Goal: Task Accomplishment & Management: Manage account settings

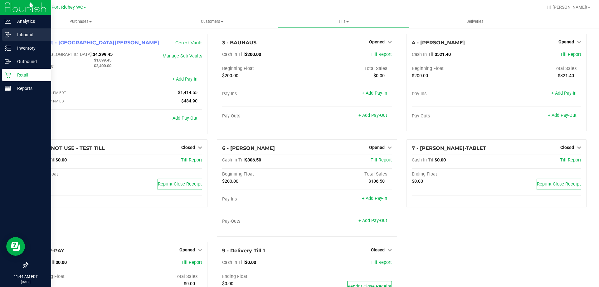
click at [9, 39] on div "Inbound" at bounding box center [26, 34] width 49 height 12
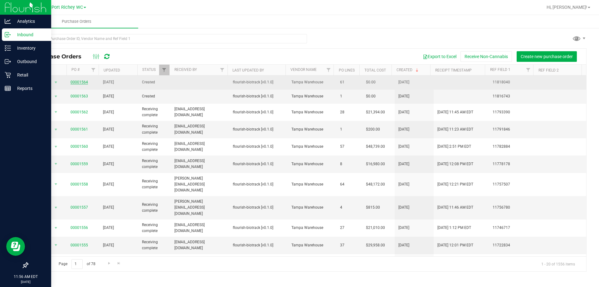
click at [78, 82] on link "00001564" at bounding box center [79, 82] width 17 height 4
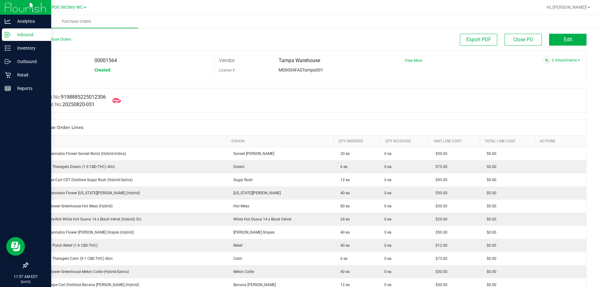
click at [119, 102] on icon at bounding box center [117, 100] width 8 height 5
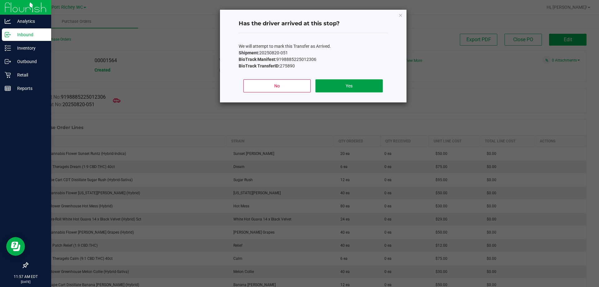
click at [340, 86] on button "Yes" at bounding box center [348, 85] width 67 height 13
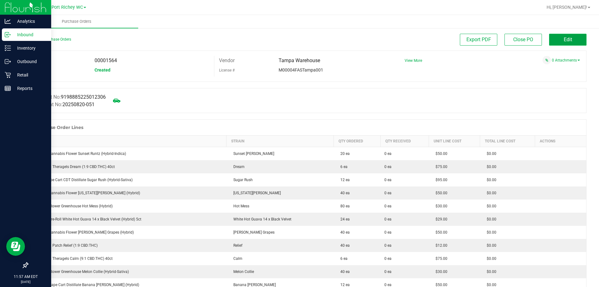
click at [564, 41] on span "Edit" at bounding box center [568, 40] width 8 height 6
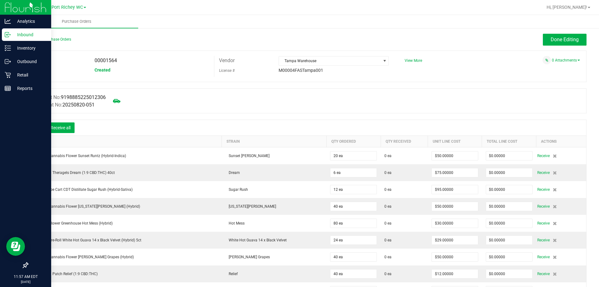
click at [35, 128] on icon at bounding box center [37, 128] width 6 height 6
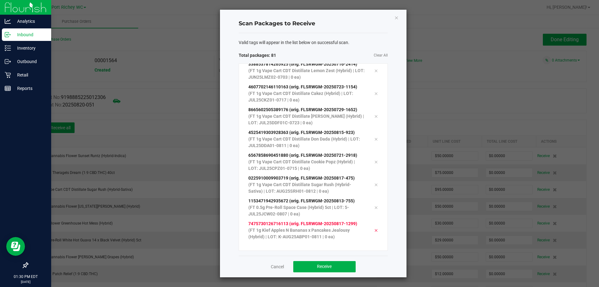
scroll to position [1681, 0]
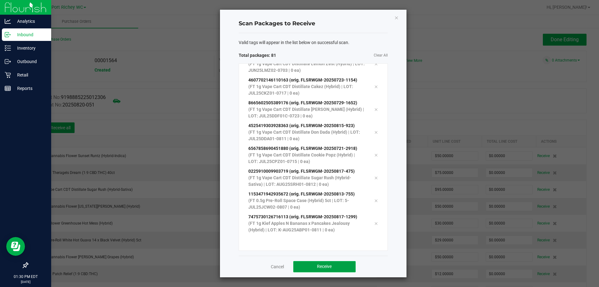
click at [334, 268] on button "Receive" at bounding box center [324, 266] width 62 height 11
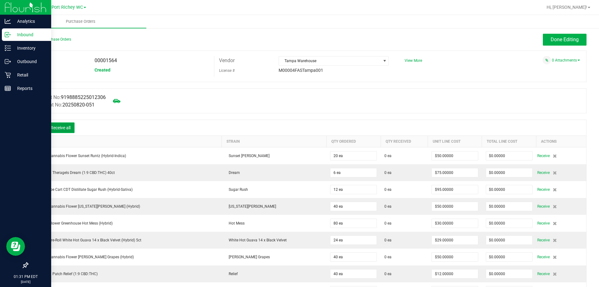
click at [66, 132] on button "Receive all" at bounding box center [60, 127] width 28 height 11
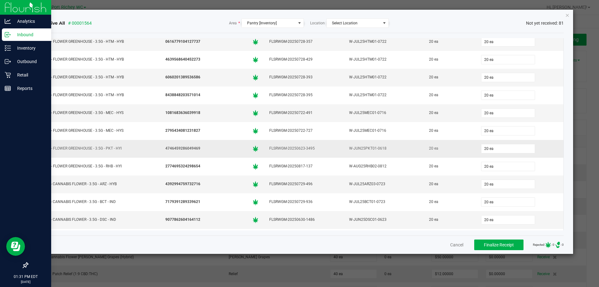
scroll to position [0, 0]
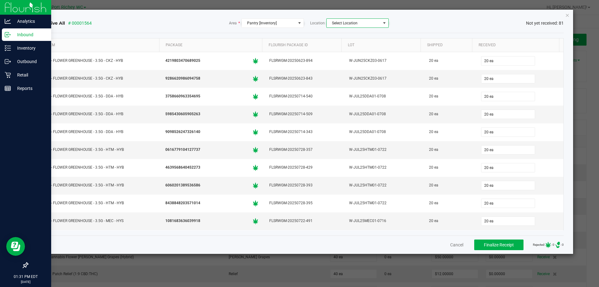
click at [342, 26] on span "Select Location" at bounding box center [354, 23] width 54 height 9
click at [360, 26] on span "Select Location" at bounding box center [354, 23] width 54 height 9
click at [404, 23] on div "Receive All # 00001564 Area * Pantry [Inventory] Location Select Location Not y…" at bounding box center [302, 22] width 524 height 9
drag, startPoint x: 493, startPoint y: 245, endPoint x: 487, endPoint y: 246, distance: 6.0
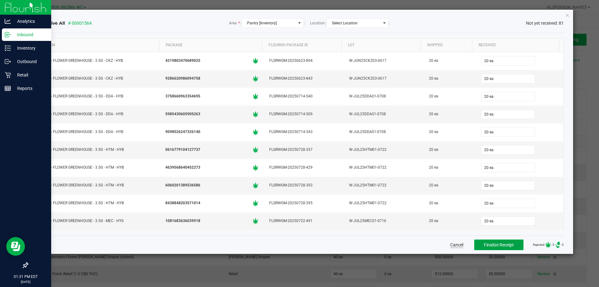
drag, startPoint x: 487, startPoint y: 246, endPoint x: 476, endPoint y: 245, distance: 11.0
click at [476, 245] on button "Finalize Receipt" at bounding box center [498, 244] width 49 height 11
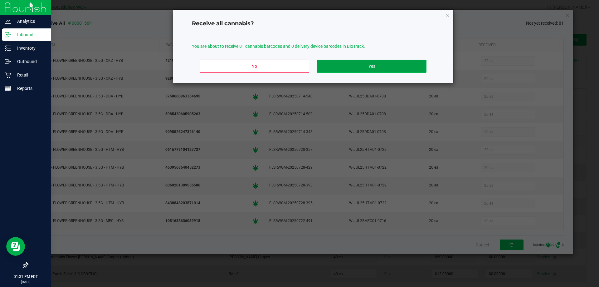
click at [371, 65] on button "Yes" at bounding box center [371, 66] width 109 height 13
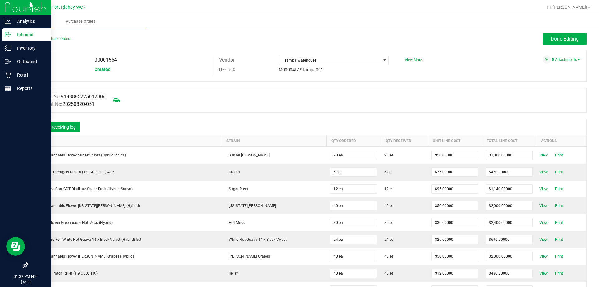
scroll to position [0, 0]
click at [107, 61] on span "00001564" at bounding box center [106, 60] width 22 height 6
copy span "00001564"
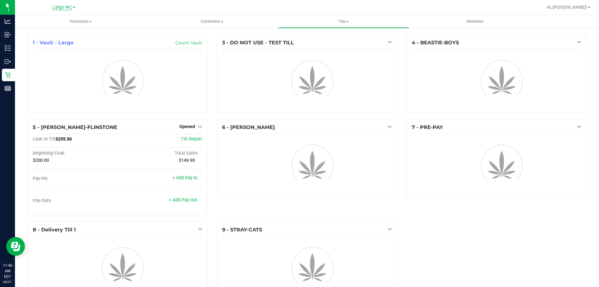
click at [65, 8] on span "Largo WC" at bounding box center [62, 8] width 20 height 6
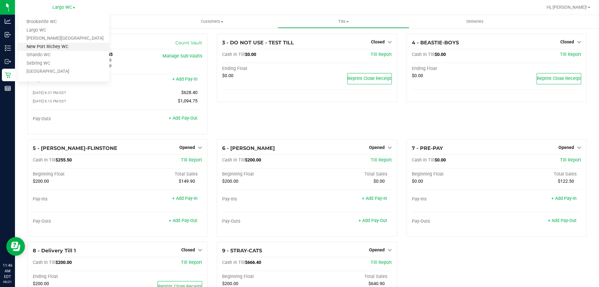
drag, startPoint x: 57, startPoint y: 49, endPoint x: 23, endPoint y: 46, distance: 34.2
click at [23, 46] on link "New Port Richey WC" at bounding box center [63, 47] width 91 height 8
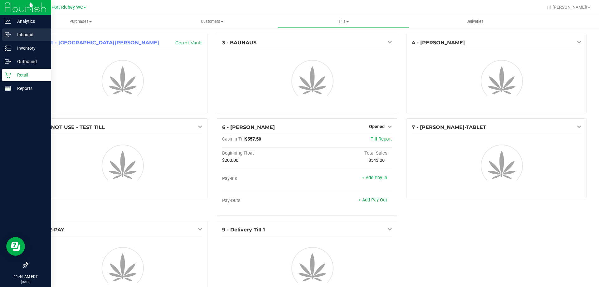
drag, startPoint x: 11, startPoint y: 50, endPoint x: 16, endPoint y: 33, distance: 17.6
click at [16, 33] on p "Inbound" at bounding box center [29, 34] width 37 height 7
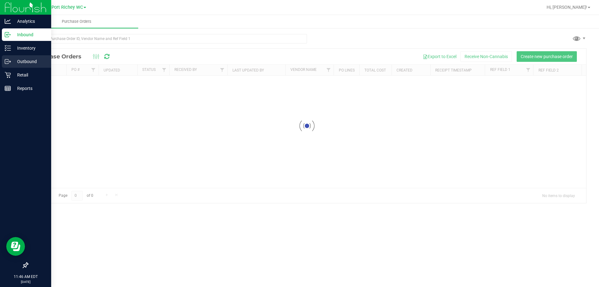
click at [28, 61] on p "Outbound" at bounding box center [29, 61] width 37 height 7
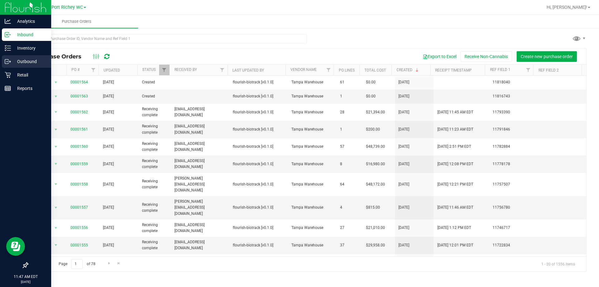
click at [19, 58] on p "Outbound" at bounding box center [29, 61] width 37 height 7
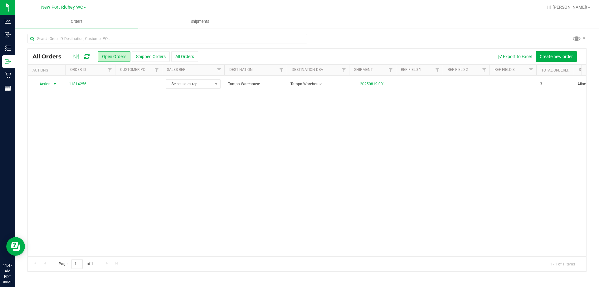
click at [54, 84] on span "select" at bounding box center [54, 83] width 5 height 5
click at [141, 136] on div "Action Action Cancel order Clone order Edit order Mark as fully paid Order audi…" at bounding box center [307, 166] width 559 height 181
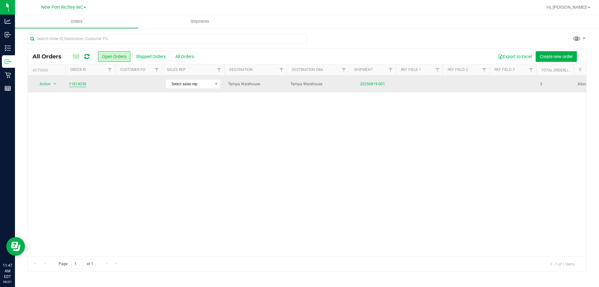
click at [77, 83] on link "11814256" at bounding box center [77, 84] width 17 height 6
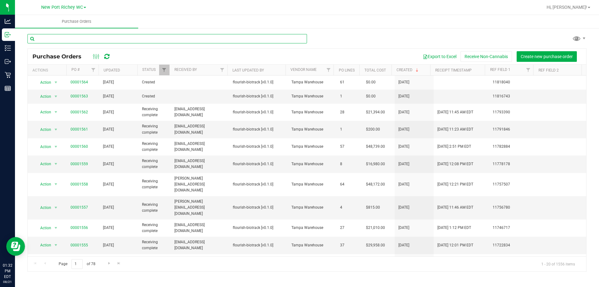
click at [98, 37] on input "text" at bounding box center [167, 38] width 280 height 9
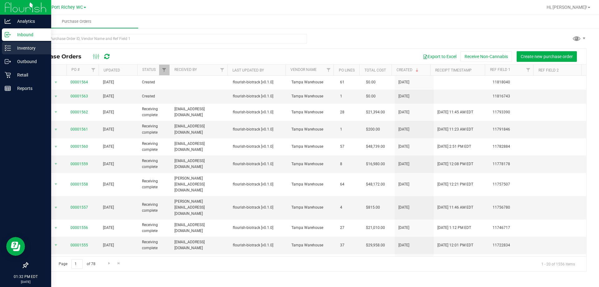
click at [12, 48] on p "Inventory" at bounding box center [29, 47] width 37 height 7
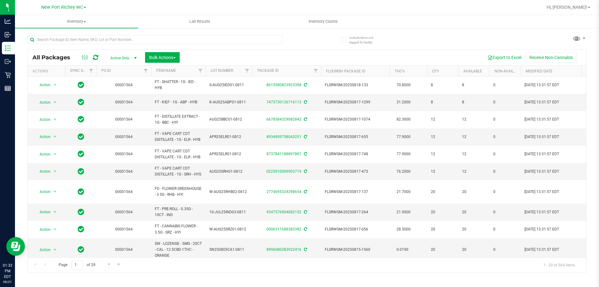
click at [137, 71] on th "PO ID" at bounding box center [123, 71] width 55 height 11
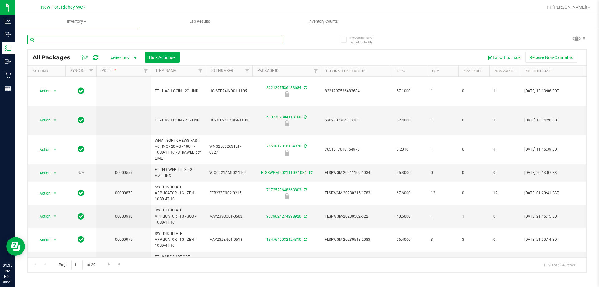
click at [84, 42] on input "text" at bounding box center [154, 39] width 255 height 9
click at [144, 72] on span "Filter" at bounding box center [145, 70] width 5 height 5
click at [158, 85] on input "text" at bounding box center [176, 84] width 64 height 9
click at [162, 88] on input "text" at bounding box center [176, 84] width 64 height 9
paste input "00001564"
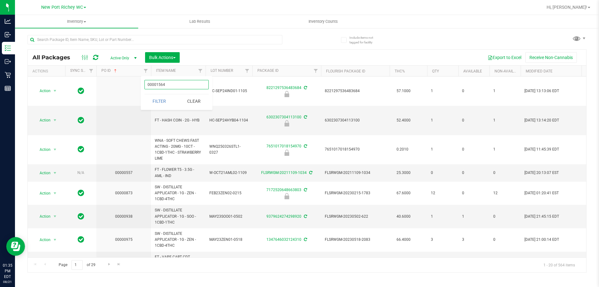
type input "00001564"
click at [144, 94] on button "Filter" at bounding box center [159, 101] width 30 height 14
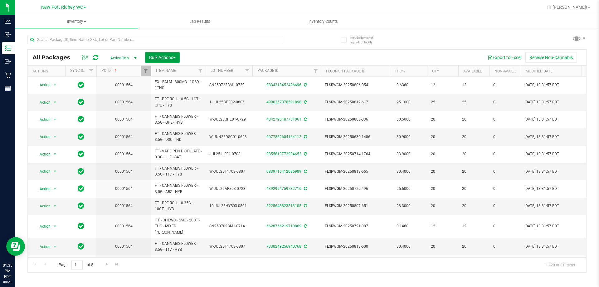
click at [169, 61] on button "Bulk Actions" at bounding box center [162, 57] width 35 height 11
click at [171, 116] on span "Lock/Unlock packages" at bounding box center [170, 117] width 43 height 5
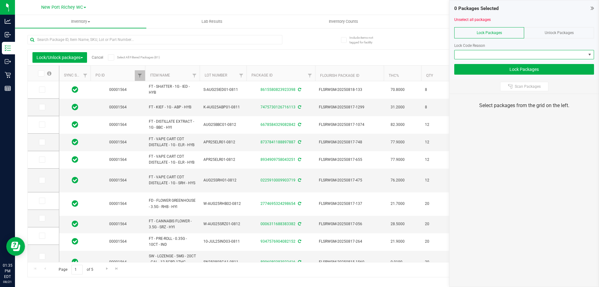
click at [512, 53] on span at bounding box center [520, 54] width 131 height 9
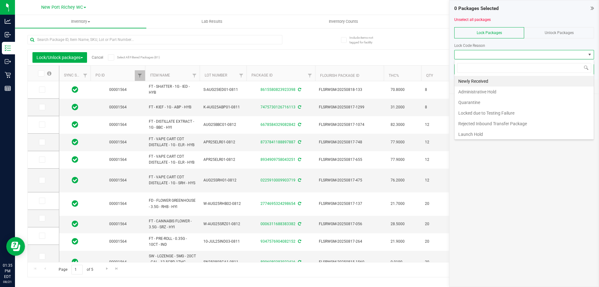
scroll to position [9, 140]
click at [493, 81] on li "Newly Received" at bounding box center [524, 81] width 139 height 11
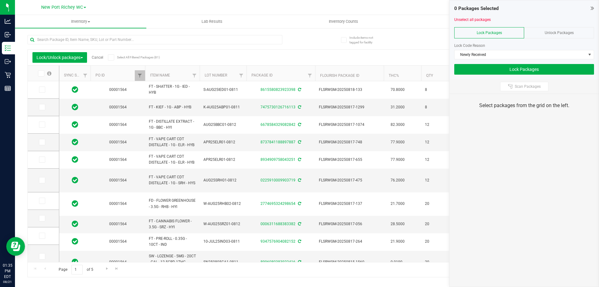
click at [44, 74] on span at bounding box center [41, 73] width 6 height 6
click at [0, 0] on input "checkbox" at bounding box center [0, 0] width 0 height 0
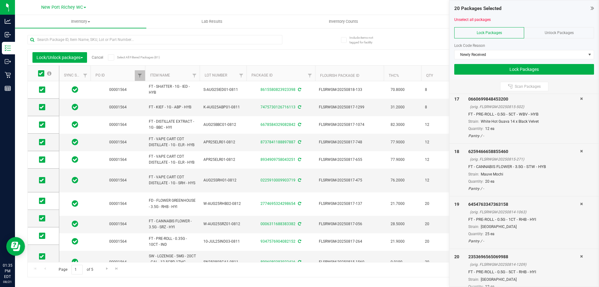
scroll to position [880, 0]
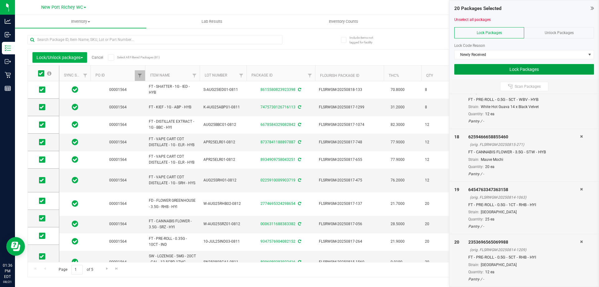
click at [525, 72] on button "Lock Packages" at bounding box center [524, 69] width 140 height 11
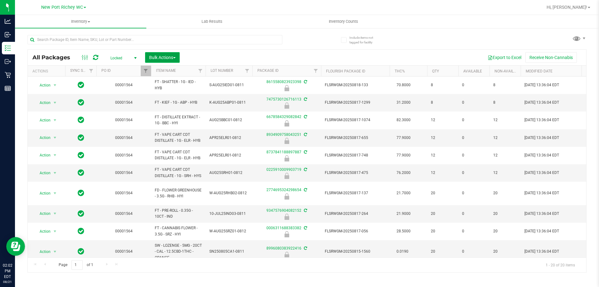
click at [163, 55] on span "Bulk Actions" at bounding box center [162, 57] width 27 height 5
click at [178, 120] on span "Lock/Unlock packages" at bounding box center [170, 117] width 43 height 5
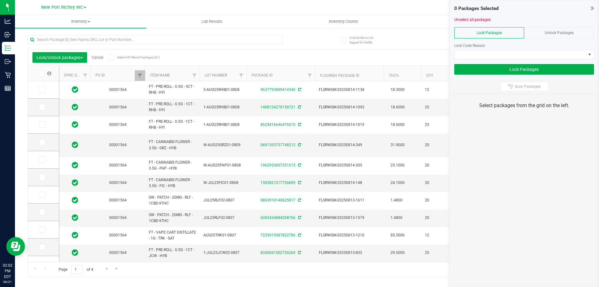
click at [569, 35] on div "Unlock Packages" at bounding box center [559, 32] width 70 height 11
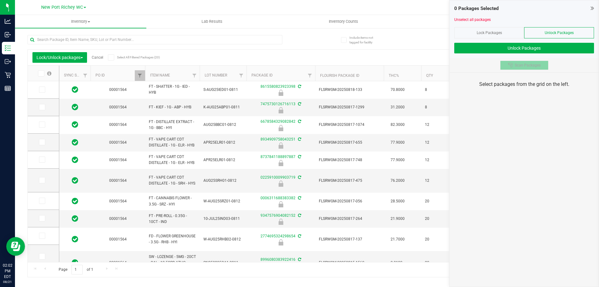
click at [530, 68] on button "Scan Packages" at bounding box center [524, 65] width 48 height 9
click at [88, 22] on span "Inventory" at bounding box center [80, 22] width 131 height 6
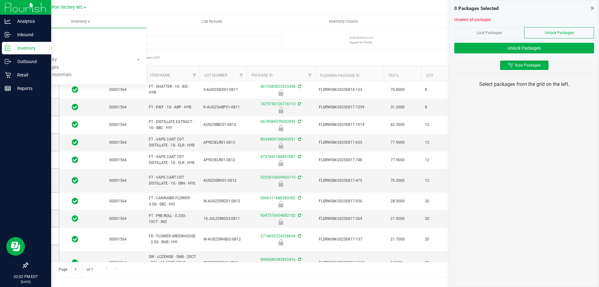
click at [19, 52] on div "Inventory" at bounding box center [26, 48] width 49 height 12
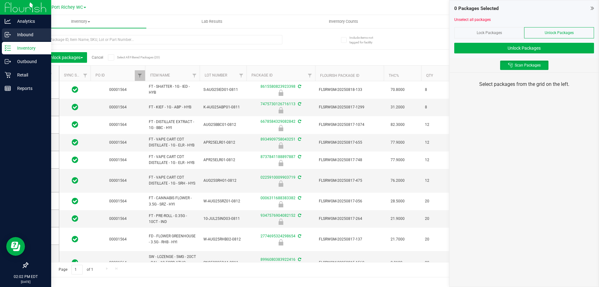
click at [20, 34] on p "Inbound" at bounding box center [29, 34] width 37 height 7
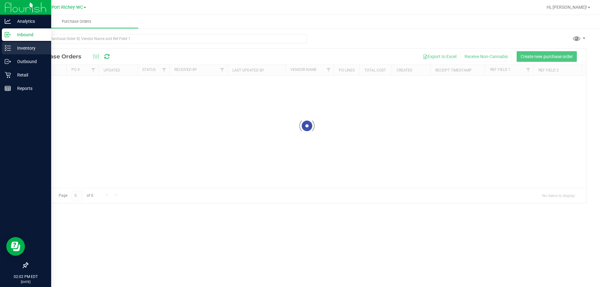
click at [20, 48] on p "Inventory" at bounding box center [29, 47] width 37 height 7
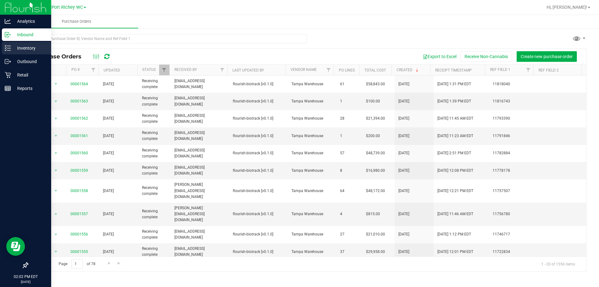
click at [34, 49] on p "Inventory" at bounding box center [29, 47] width 37 height 7
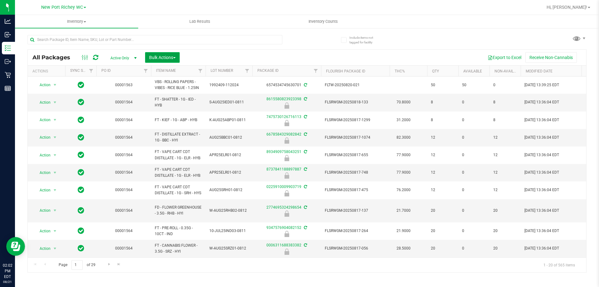
click at [176, 60] on span "Bulk Actions" at bounding box center [162, 57] width 27 height 5
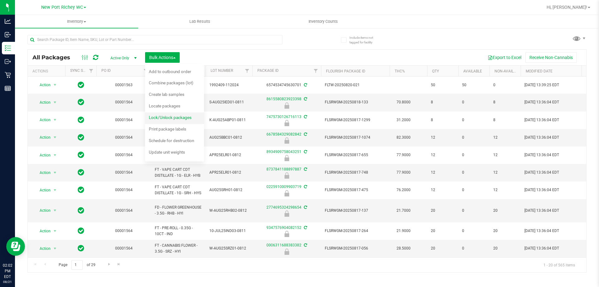
click at [183, 118] on span "Lock/Unlock packages" at bounding box center [170, 117] width 43 height 5
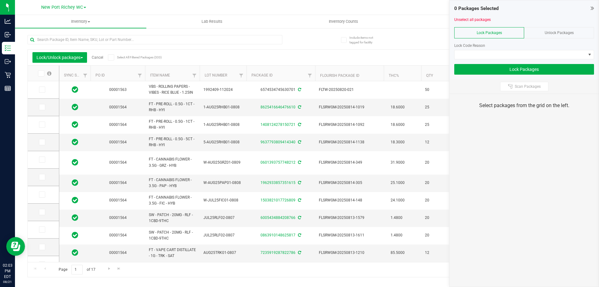
click at [573, 34] on span "Unlock Packages" at bounding box center [559, 33] width 29 height 4
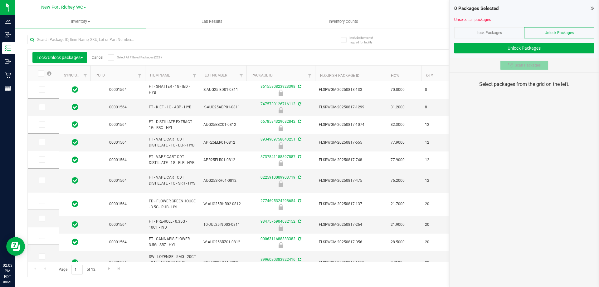
click at [525, 68] on button "Scan Packages" at bounding box center [524, 65] width 48 height 9
click at [116, 39] on input "text" at bounding box center [154, 39] width 255 height 9
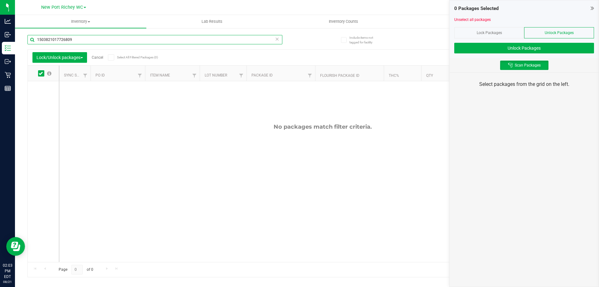
type input "1503821017726809"
click at [511, 29] on div "Lock Packages" at bounding box center [489, 32] width 70 height 11
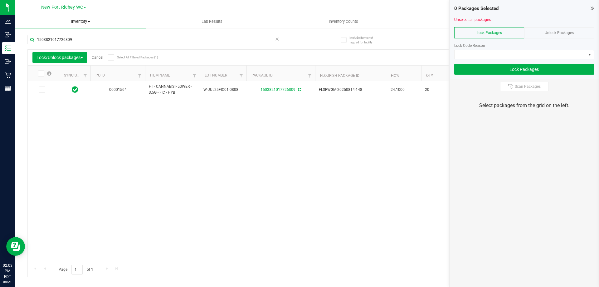
click at [80, 22] on span "Inventory" at bounding box center [80, 22] width 131 height 6
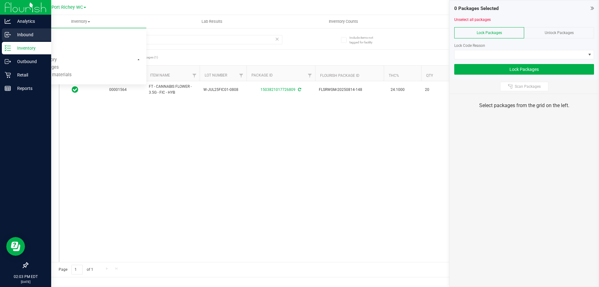
click at [17, 29] on div "Inbound" at bounding box center [26, 34] width 49 height 12
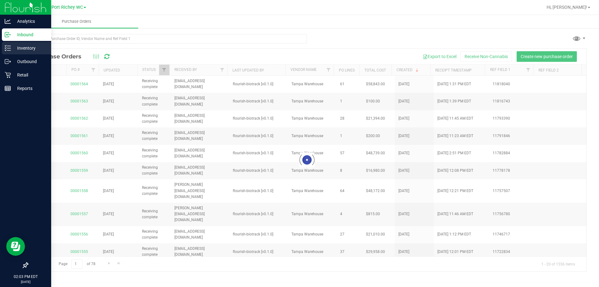
click at [24, 51] on p "Inventory" at bounding box center [29, 47] width 37 height 7
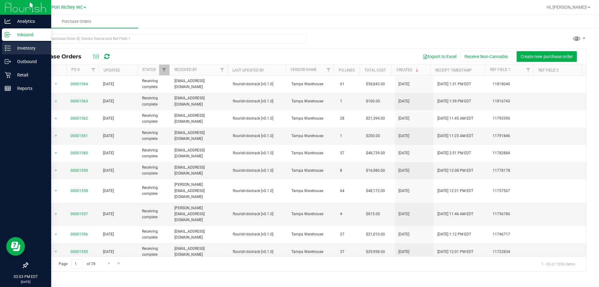
click at [24, 51] on p "Inventory" at bounding box center [29, 47] width 37 height 7
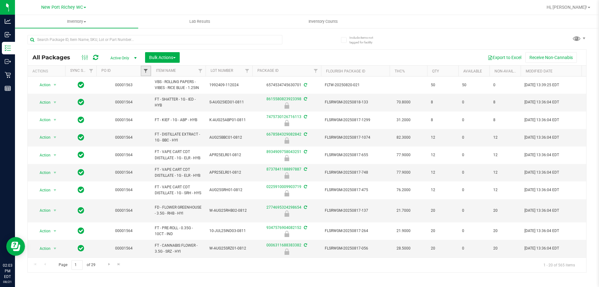
click at [147, 70] on span "Filter" at bounding box center [145, 70] width 5 height 5
type input "1564"
click at [167, 97] on button "Filter" at bounding box center [159, 101] width 30 height 14
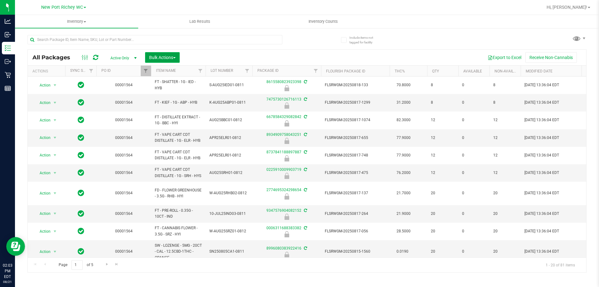
click at [151, 56] on span "Bulk Actions" at bounding box center [162, 57] width 27 height 5
click at [164, 116] on span "Lock/Unlock packages" at bounding box center [170, 117] width 43 height 5
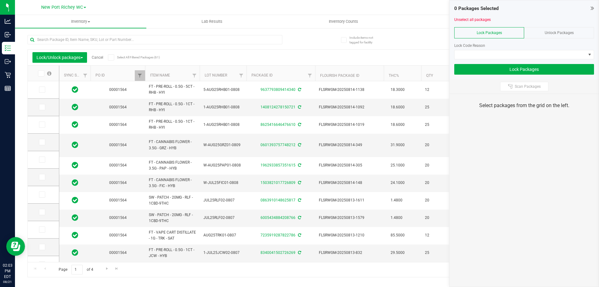
click at [562, 29] on div "Unlock Packages" at bounding box center [559, 32] width 70 height 11
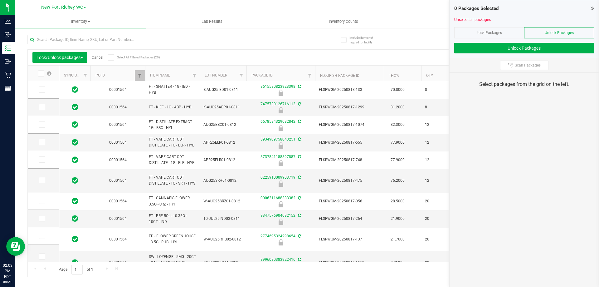
click at [497, 32] on span "Lock Packages" at bounding box center [489, 33] width 25 height 4
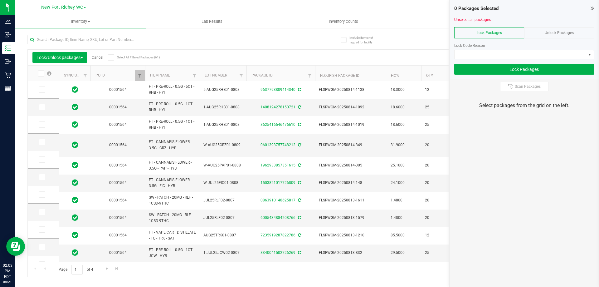
click at [113, 57] on icon at bounding box center [111, 57] width 4 height 0
click at [0, 0] on input "Select All Filtered Packages (61)" at bounding box center [0, 0] width 0 height 0
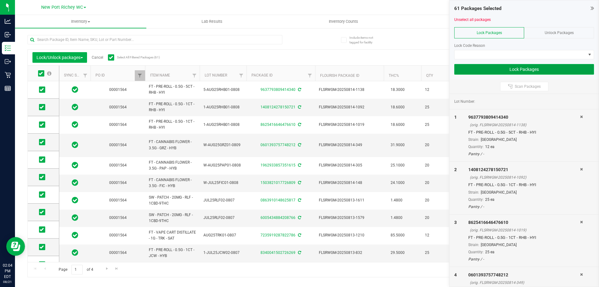
click at [517, 68] on button "Lock Packages" at bounding box center [524, 69] width 140 height 11
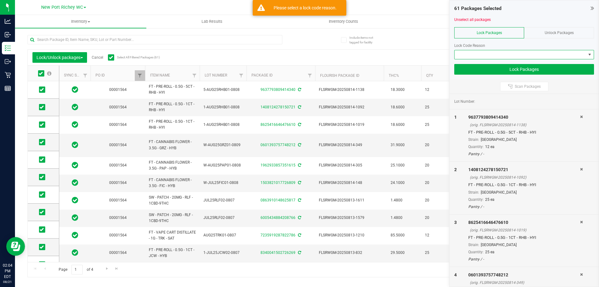
click at [500, 58] on span at bounding box center [520, 54] width 131 height 9
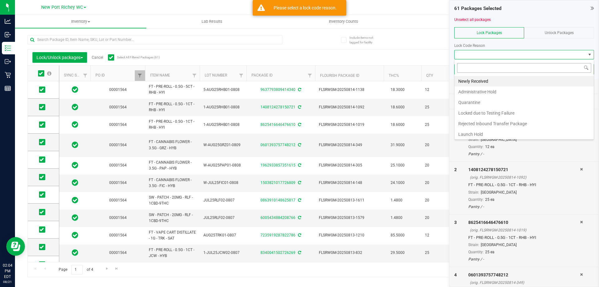
scroll to position [9, 140]
click at [486, 80] on li "Newly Received" at bounding box center [524, 81] width 139 height 11
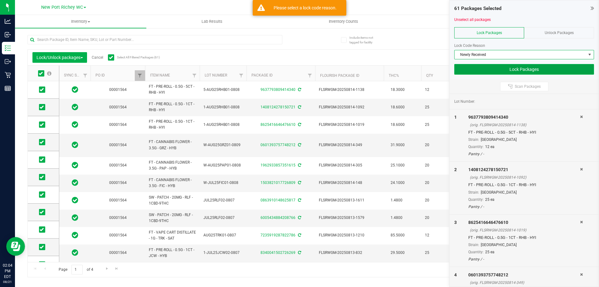
click at [495, 71] on button "Lock Packages" at bounding box center [524, 69] width 140 height 11
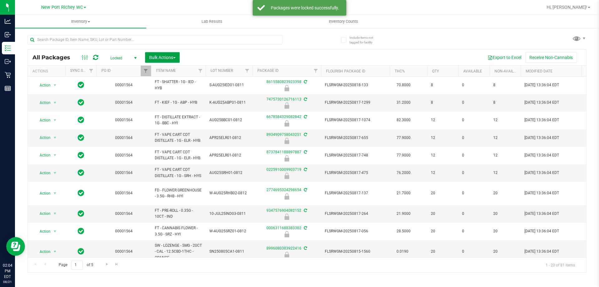
click at [161, 57] on span "Bulk Actions" at bounding box center [162, 57] width 27 height 5
click at [183, 116] on span "Lock/Unlock packages" at bounding box center [170, 117] width 43 height 5
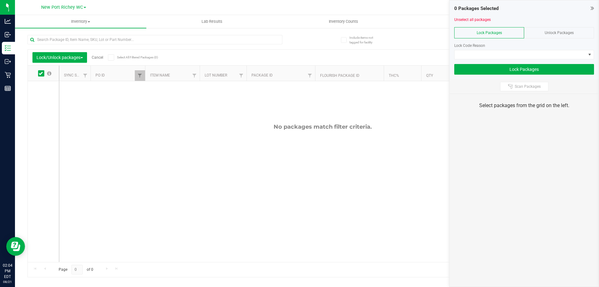
click at [558, 34] on span "Unlock Packages" at bounding box center [559, 33] width 29 height 4
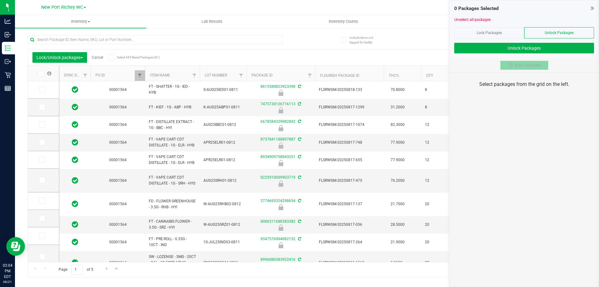
type input "[DATE]"
click at [536, 66] on span "Scan Packages" at bounding box center [528, 65] width 26 height 5
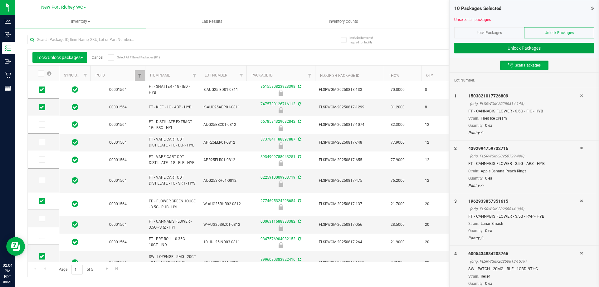
click at [524, 45] on button "Unlock Packages" at bounding box center [524, 48] width 140 height 11
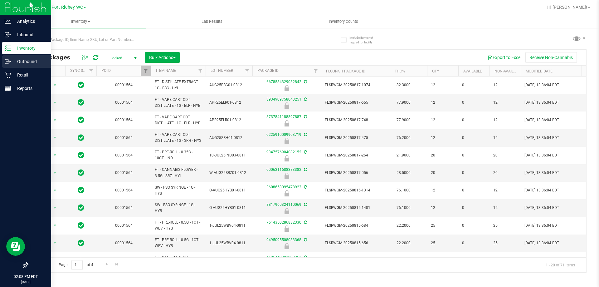
click at [13, 65] on div "Outbound" at bounding box center [26, 61] width 49 height 12
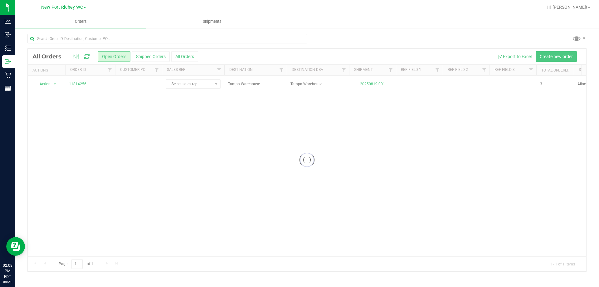
click at [54, 83] on div at bounding box center [307, 160] width 559 height 222
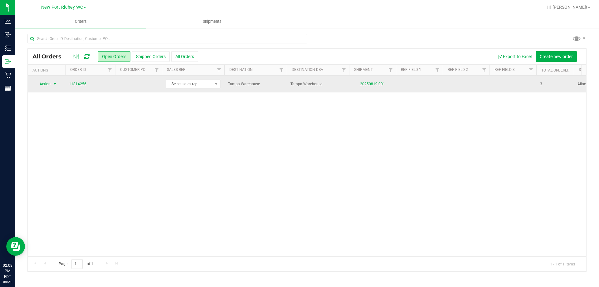
click at [53, 83] on span "select" at bounding box center [54, 83] width 5 height 5
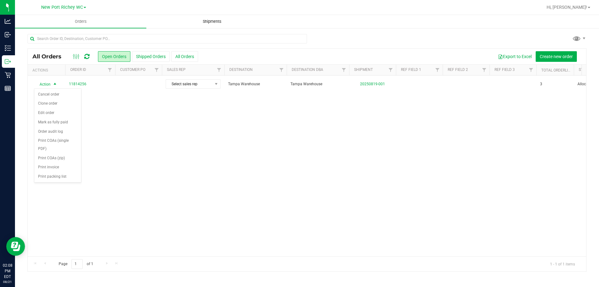
click at [194, 25] on uib-tab-heading "Shipments" at bounding box center [212, 21] width 131 height 12
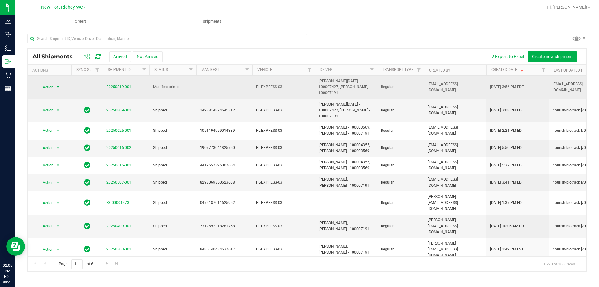
click at [58, 85] on span "select" at bounding box center [58, 87] width 5 height 5
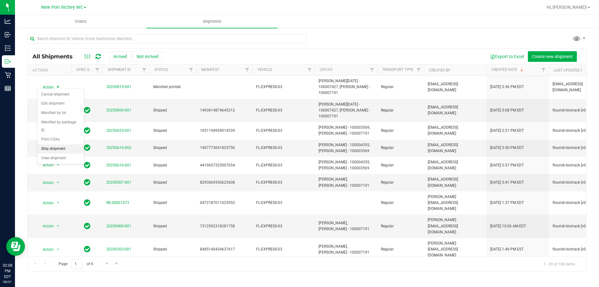
click at [63, 144] on li "Ship shipment" at bounding box center [60, 148] width 46 height 9
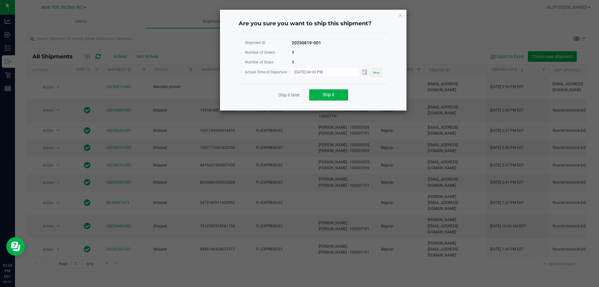
click at [380, 73] on div "Shipment ID 20250819-001 Number of Orders 1 Number of Stops 1 Actual Time of De…" at bounding box center [313, 61] width 149 height 46
click at [377, 73] on span "Now" at bounding box center [376, 72] width 7 height 3
click at [338, 96] on button "Ship it" at bounding box center [328, 94] width 39 height 11
click at [361, 72] on span "Toggle popup" at bounding box center [364, 72] width 11 height 5
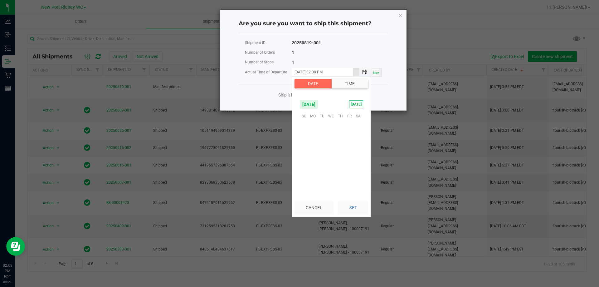
scroll to position [8, 0]
click at [335, 71] on input "08/21/2025 02:08 PM" at bounding box center [322, 72] width 61 height 8
click at [324, 71] on input "08/21/2025 02:08 PM" at bounding box center [322, 72] width 61 height 8
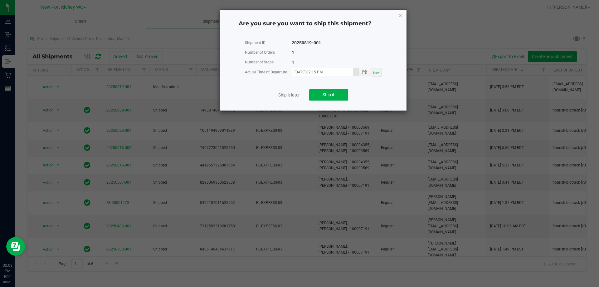
type input "08/21/2025 02:15 PM"
click at [329, 51] on div "Number of Orders 1" at bounding box center [313, 53] width 137 height 10
click at [335, 98] on button "Ship it" at bounding box center [328, 94] width 39 height 11
click at [279, 94] on link "Ship it later" at bounding box center [289, 95] width 22 height 6
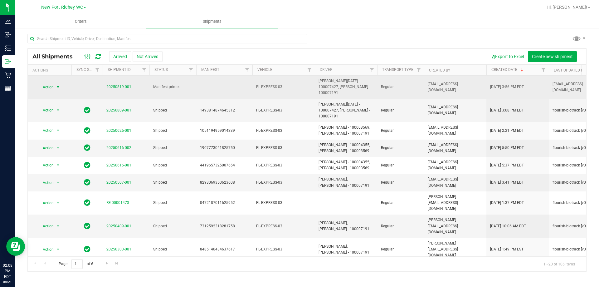
click at [113, 80] on td "20250819-001" at bounding box center [126, 87] width 47 height 23
click at [115, 85] on link "20250819-001" at bounding box center [118, 87] width 25 height 4
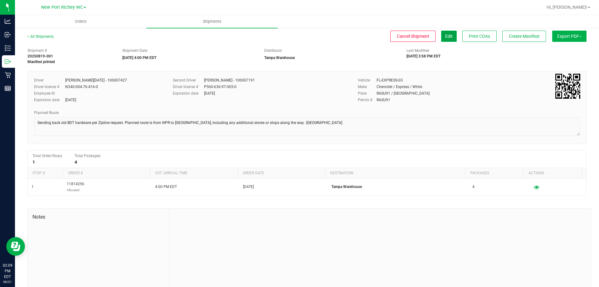
click at [443, 41] on button "Edit" at bounding box center [449, 36] width 16 height 11
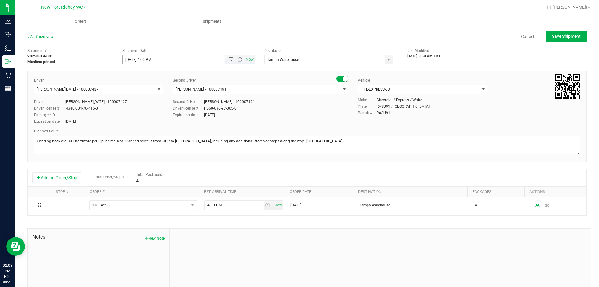
click at [150, 58] on input "8/21/2025 4:00 PM" at bounding box center [180, 59] width 114 height 9
click at [209, 41] on div "Cancel Save Shipment" at bounding box center [326, 36] width 522 height 11
click at [556, 34] on span "Save Shipment" at bounding box center [566, 36] width 29 height 5
type input "8/21/2025 6:30 PM"
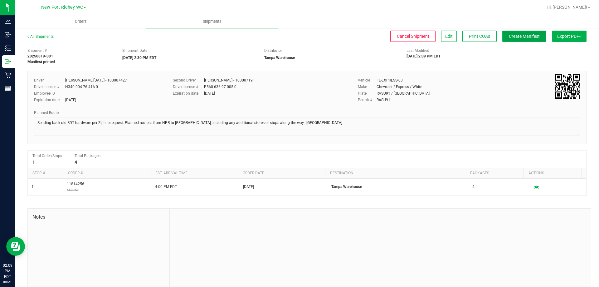
click at [531, 37] on span "Create Manifest" at bounding box center [524, 36] width 31 height 5
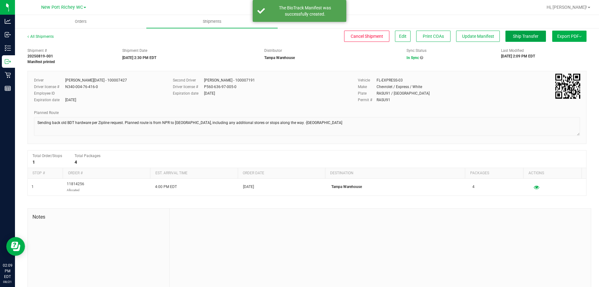
click at [518, 34] on span "Ship Transfer" at bounding box center [526, 36] width 26 height 5
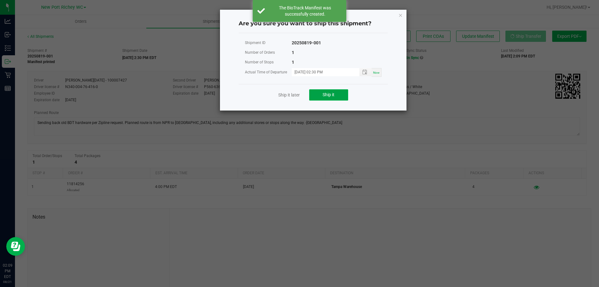
click at [345, 94] on button "Ship it" at bounding box center [328, 94] width 39 height 11
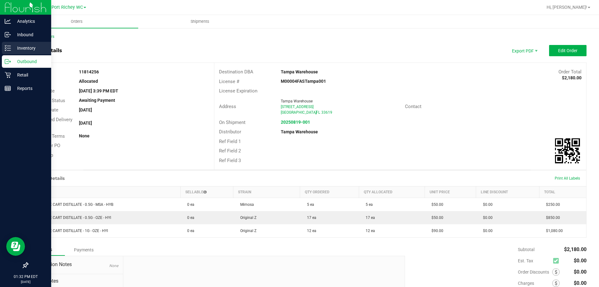
click at [15, 49] on p "Inventory" at bounding box center [29, 47] width 37 height 7
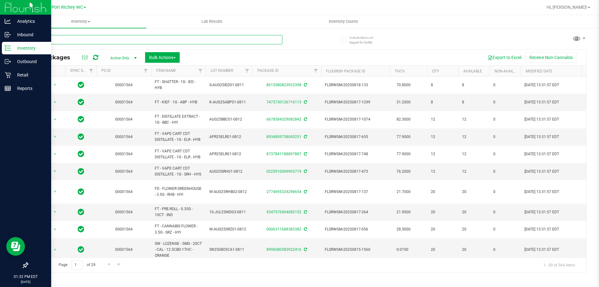
click at [105, 40] on input "text" at bounding box center [154, 39] width 255 height 9
click at [11, 76] on icon at bounding box center [8, 75] width 6 height 6
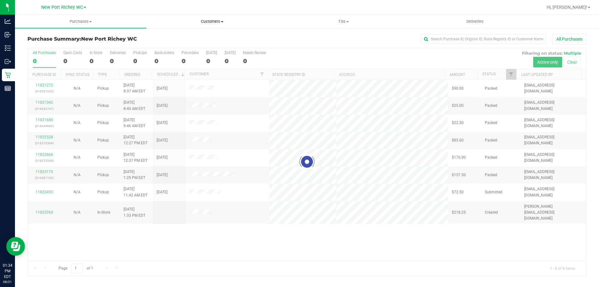
click at [198, 24] on span "Customers" at bounding box center [212, 22] width 131 height 6
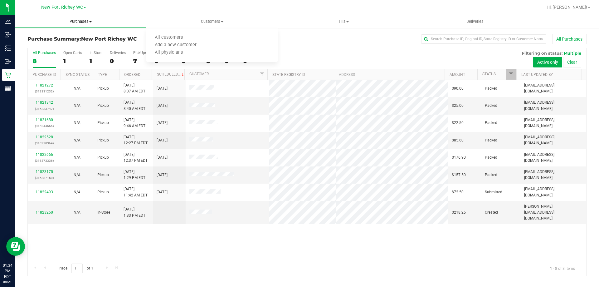
click at [95, 23] on span "Purchases" at bounding box center [80, 22] width 131 height 6
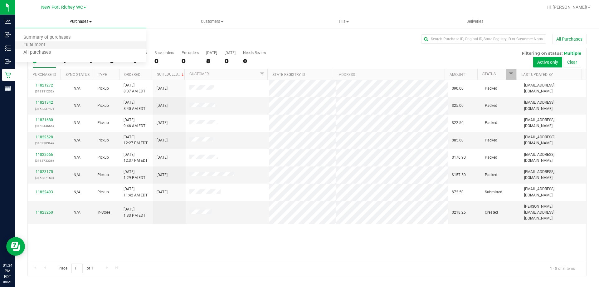
click at [63, 43] on li "Fulfillment" at bounding box center [80, 44] width 131 height 7
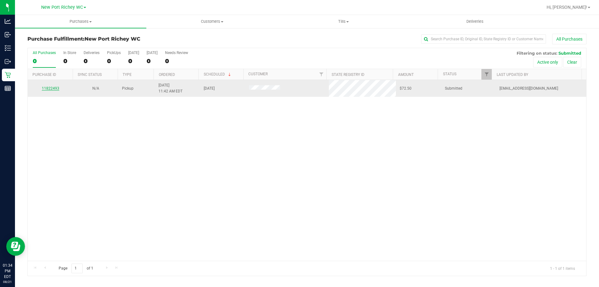
click at [48, 87] on link "11822493" at bounding box center [50, 88] width 17 height 4
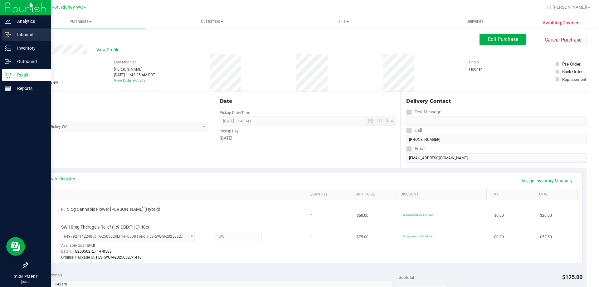
click at [16, 37] on p "Inbound" at bounding box center [29, 34] width 37 height 7
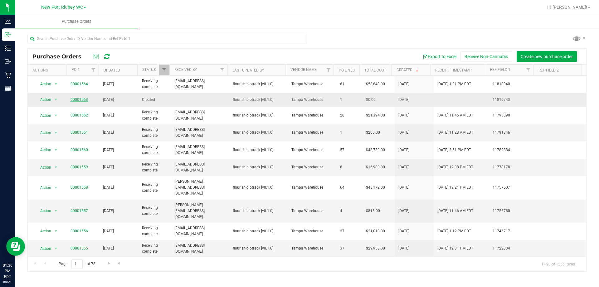
click at [74, 99] on link "00001563" at bounding box center [79, 99] width 17 height 4
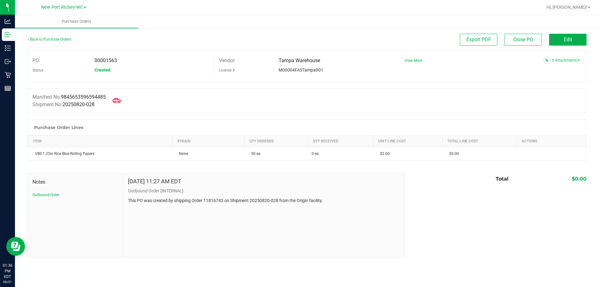
click at [118, 97] on icon at bounding box center [117, 100] width 8 height 8
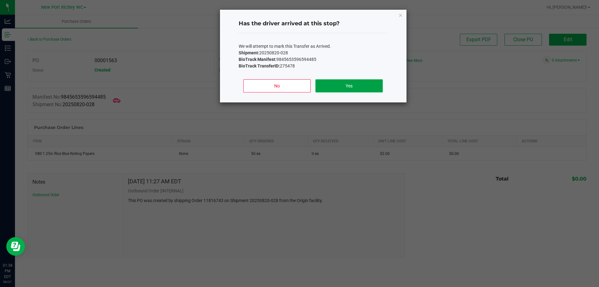
click at [379, 85] on button "Yes" at bounding box center [348, 85] width 67 height 13
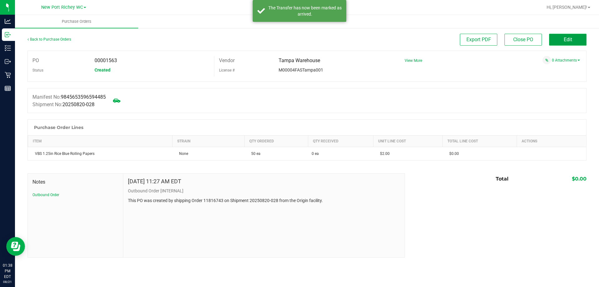
click at [570, 35] on button "Edit" at bounding box center [567, 40] width 37 height 12
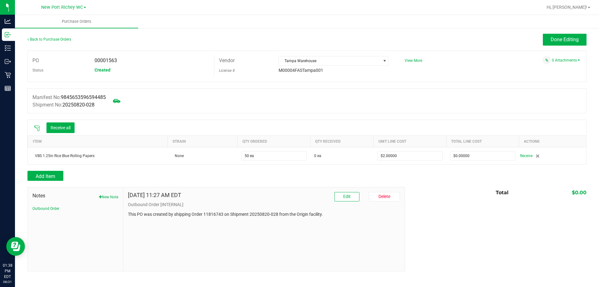
click at [35, 126] on icon at bounding box center [37, 128] width 6 height 6
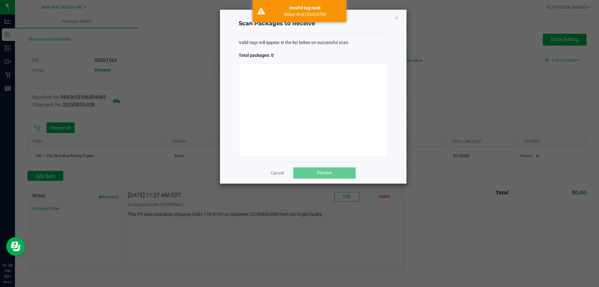
click at [394, 19] on div "Scan Packages to Receive Valid tags will appear in the list below on successful…" at bounding box center [313, 97] width 187 height 174
click at [396, 18] on icon "Close" at bounding box center [396, 17] width 4 height 7
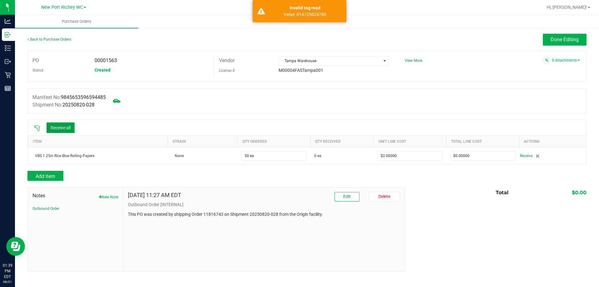
click at [66, 126] on button "Receive all" at bounding box center [60, 127] width 28 height 11
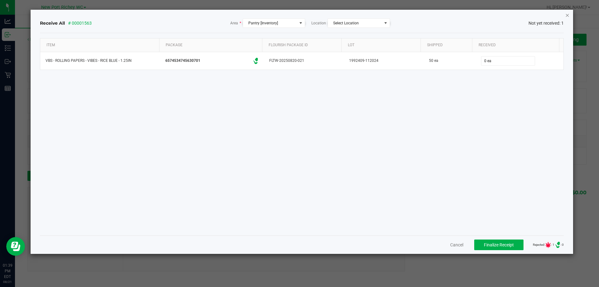
click at [568, 15] on icon "Close" at bounding box center [567, 14] width 4 height 7
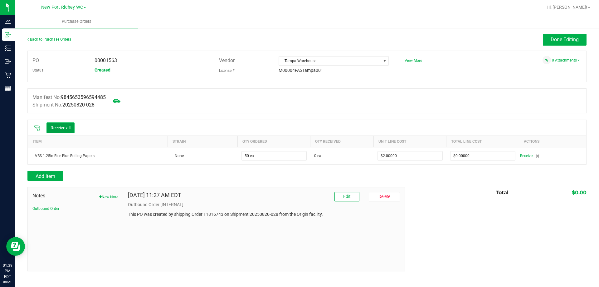
click at [71, 124] on button "Receive all" at bounding box center [60, 127] width 28 height 11
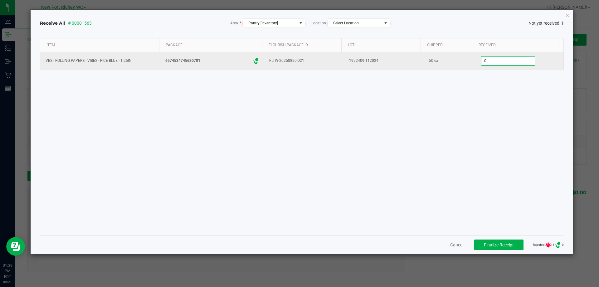
click at [493, 63] on input "0" at bounding box center [507, 60] width 53 height 9
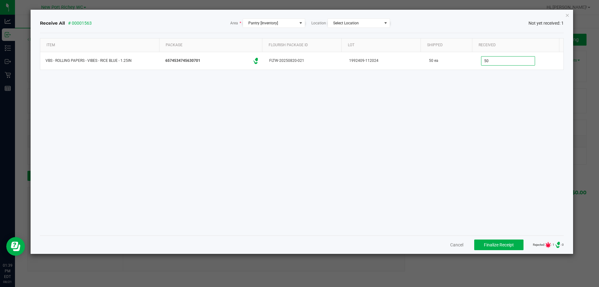
type input "50 ea"
click at [488, 108] on div "Item Package Flourish Package ID Lot Shipped Received VBS - ROLLING PAPERS - VI…" at bounding box center [302, 134] width 524 height 192
click at [499, 244] on span "Finalize Receipt" at bounding box center [499, 244] width 30 height 5
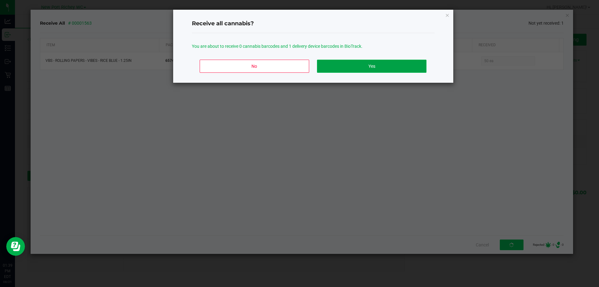
click at [388, 62] on button "Yes" at bounding box center [371, 66] width 109 height 13
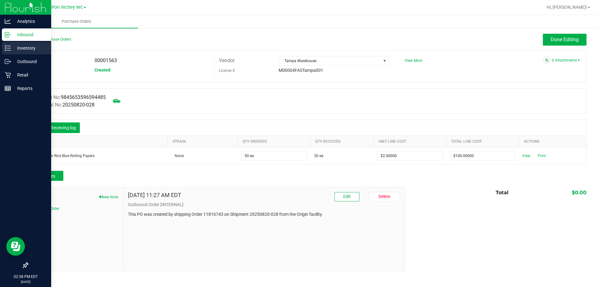
click at [18, 46] on p "Inventory" at bounding box center [29, 47] width 37 height 7
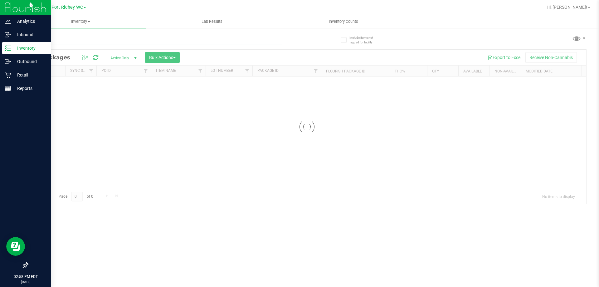
click at [89, 42] on input "text" at bounding box center [154, 39] width 255 height 9
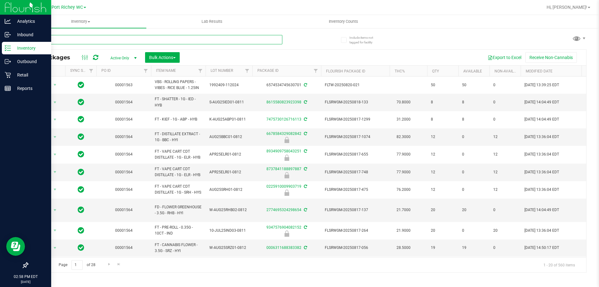
type input "balm"
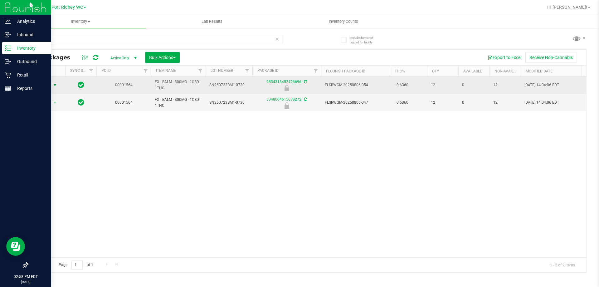
click at [53, 86] on span "select" at bounding box center [54, 85] width 5 height 5
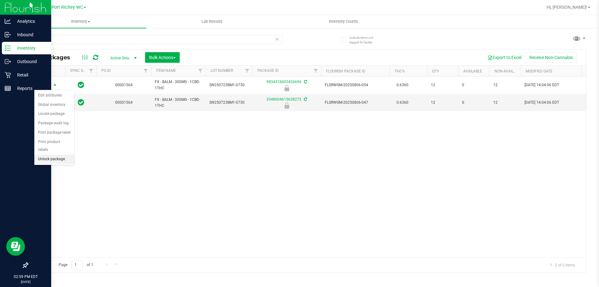
click at [52, 154] on li "Unlock package" at bounding box center [54, 158] width 40 height 9
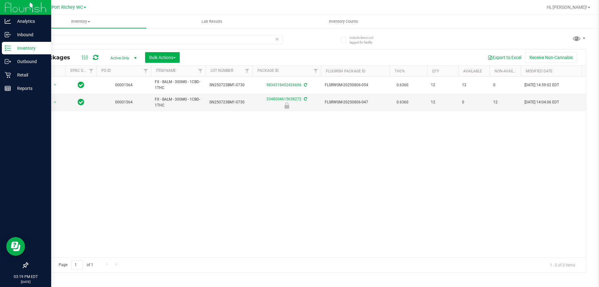
click at [198, 51] on div "All Packages Active Only Active Only Lab Samples Locked All External Internal B…" at bounding box center [307, 58] width 559 height 16
